Goal: Information Seeking & Learning: Learn about a topic

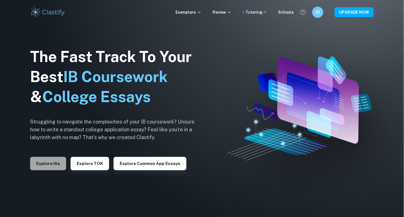
click at [50, 163] on button "Explore IAs" at bounding box center [48, 163] width 36 height 13
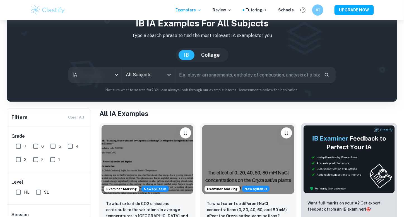
scroll to position [28, 0]
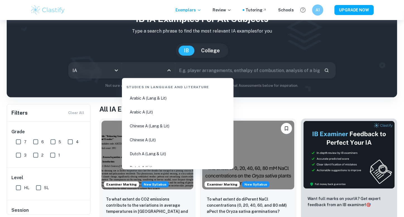
click at [140, 71] on input "All Subjects" at bounding box center [144, 70] width 40 height 11
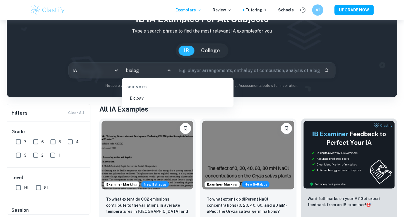
click at [156, 95] on li "Biology" at bounding box center [177, 98] width 107 height 13
type input "Biology"
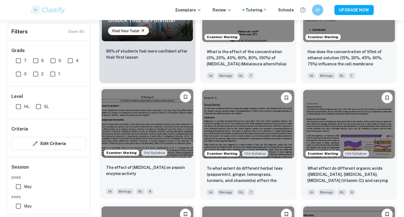
scroll to position [474, 0]
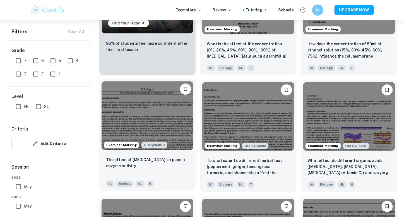
click at [165, 111] on img at bounding box center [147, 115] width 92 height 69
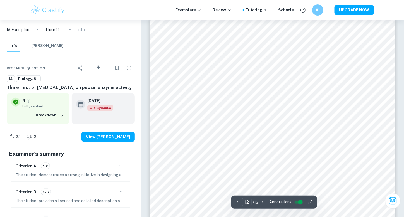
scroll to position [3633, 0]
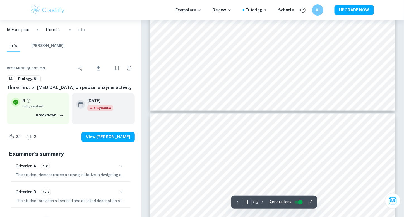
type input "10"
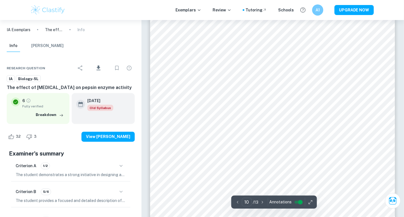
scroll to position [3098, 0]
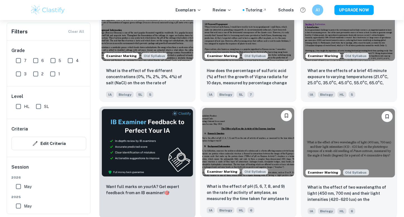
scroll to position [849, 0]
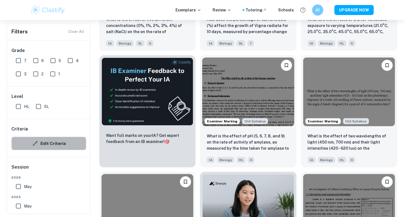
click at [59, 146] on button "Edit Criteria" at bounding box center [48, 143] width 75 height 13
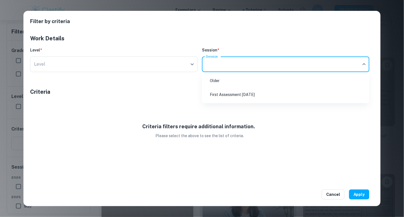
click at [234, 94] on li "First Assessment [DATE]" at bounding box center [285, 94] width 163 height 13
type input "m25"
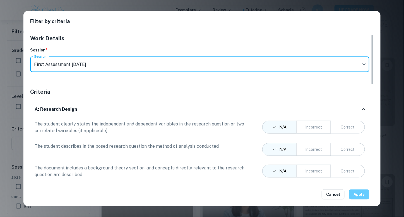
click at [361, 197] on button "Apply" at bounding box center [359, 195] width 20 height 10
checkbox input "true"
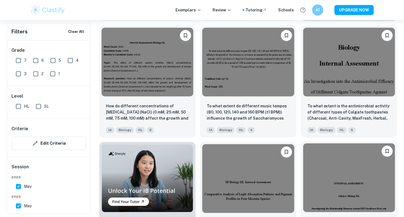
scroll to position [249, 0]
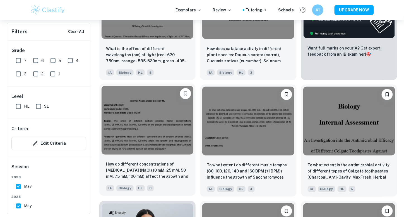
click at [168, 136] on img at bounding box center [147, 120] width 92 height 69
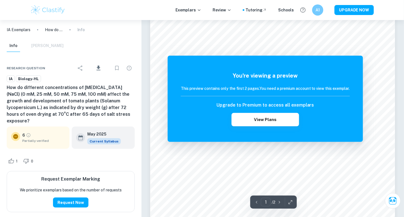
scroll to position [56, 0]
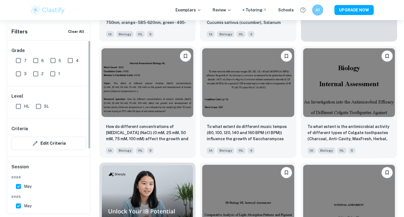
scroll to position [277, 0]
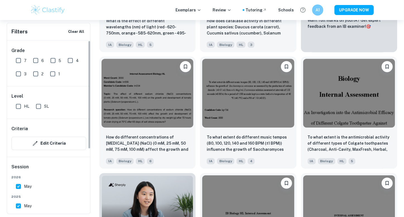
click at [40, 60] on input "6" at bounding box center [35, 60] width 11 height 11
checkbox input "true"
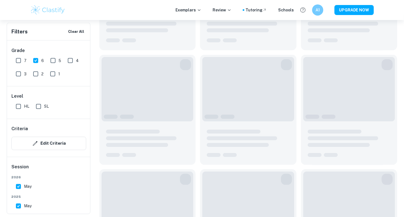
click at [16, 58] on input "7" at bounding box center [18, 60] width 11 height 11
checkbox input "true"
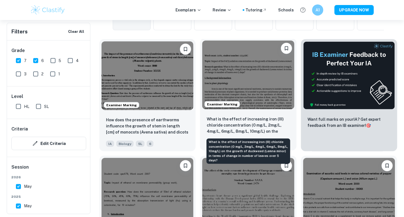
scroll to position [110, 0]
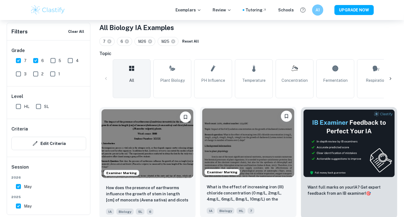
click at [241, 125] on img at bounding box center [248, 143] width 92 height 69
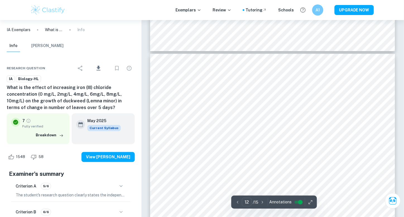
scroll to position [3936, 0]
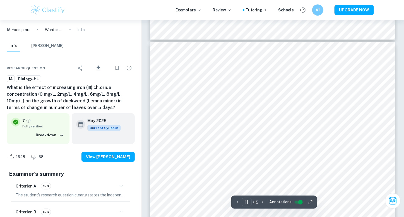
type input "10"
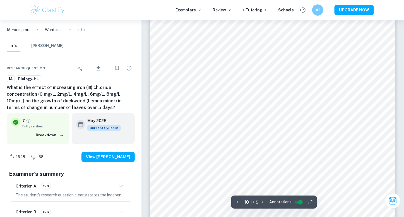
scroll to position [3386, 0]
